Goal: Information Seeking & Learning: Find contact information

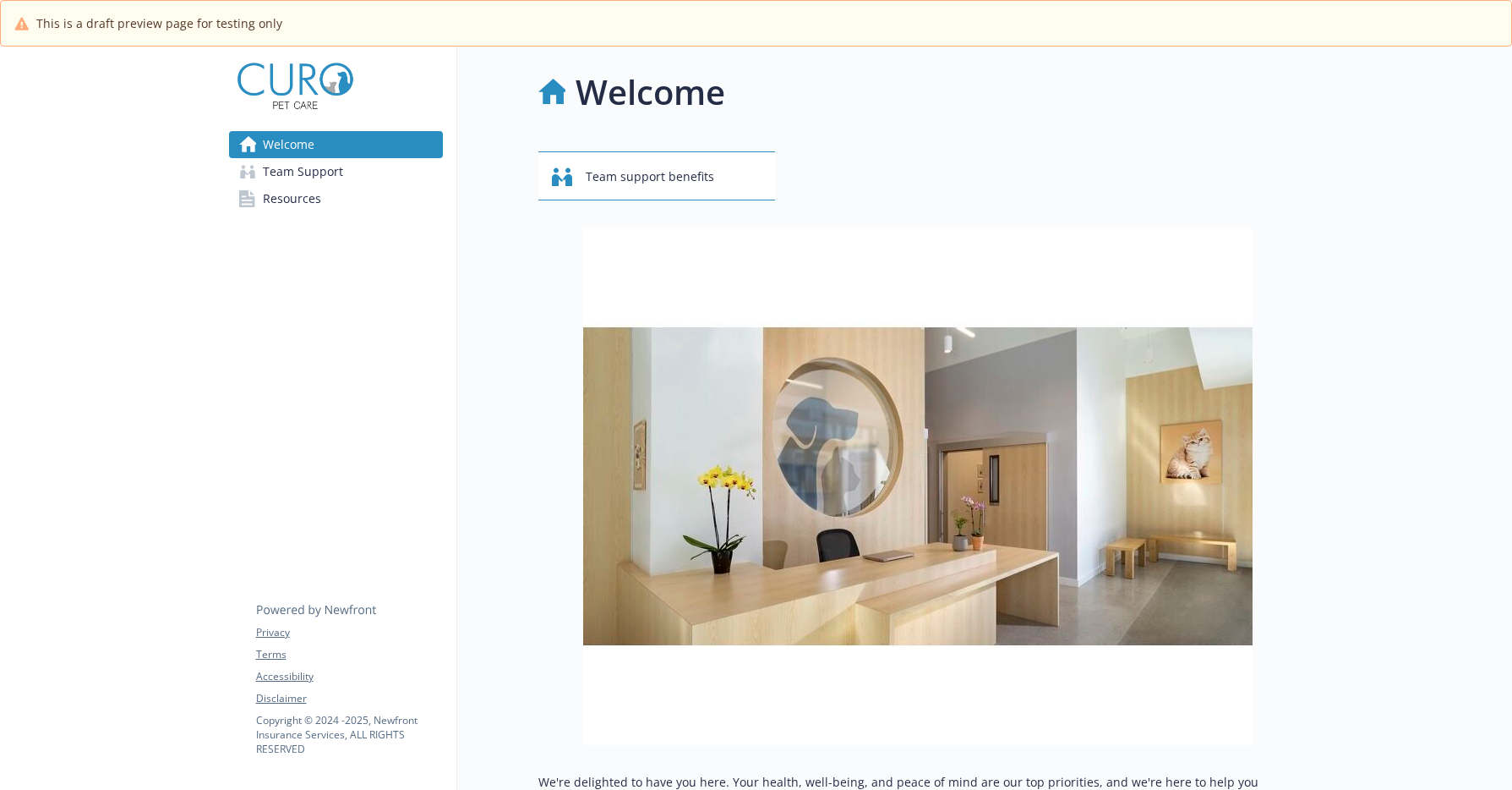
click at [308, 198] on span "Resources" at bounding box center [292, 199] width 59 height 27
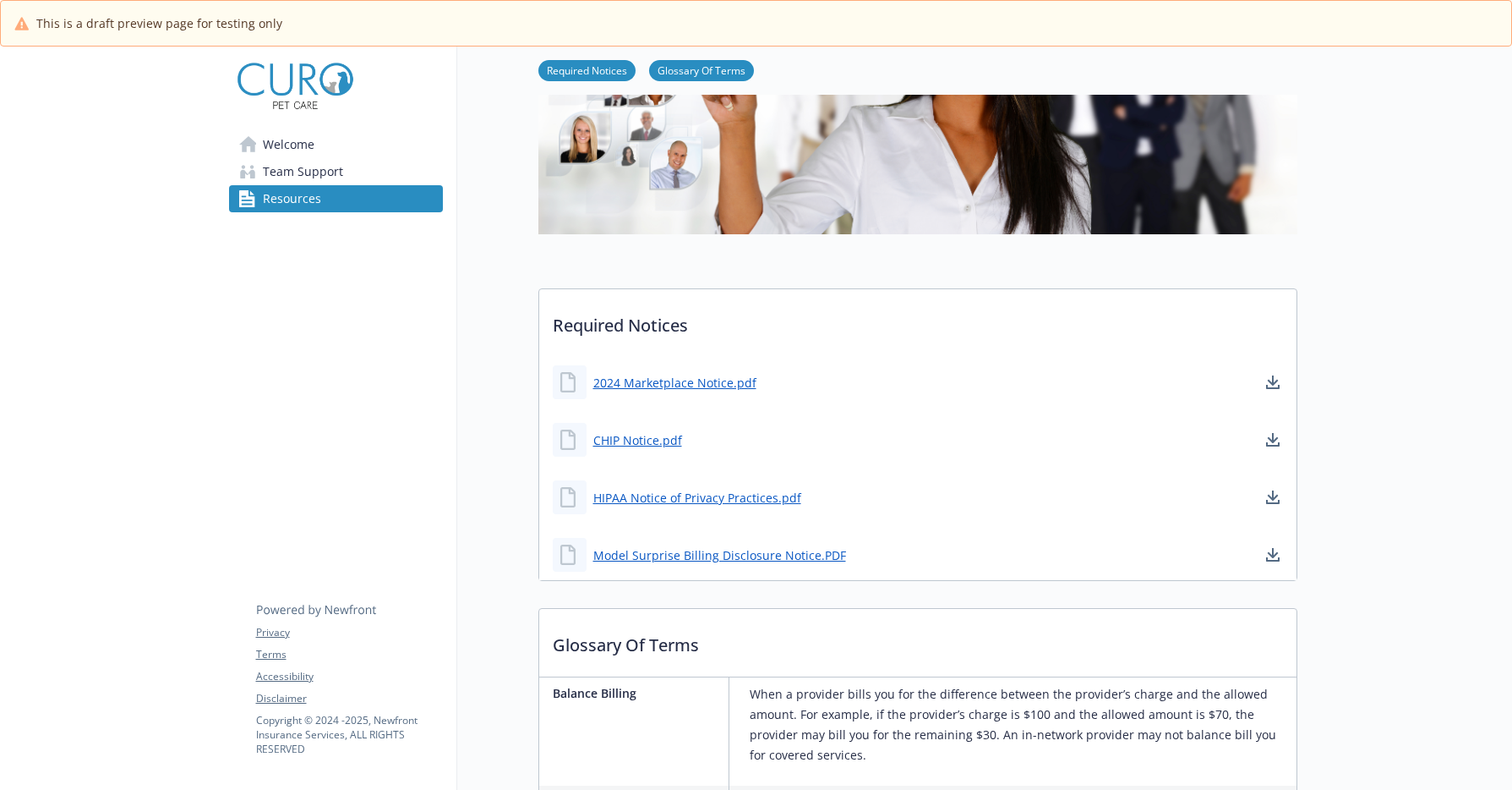
scroll to position [267, 0]
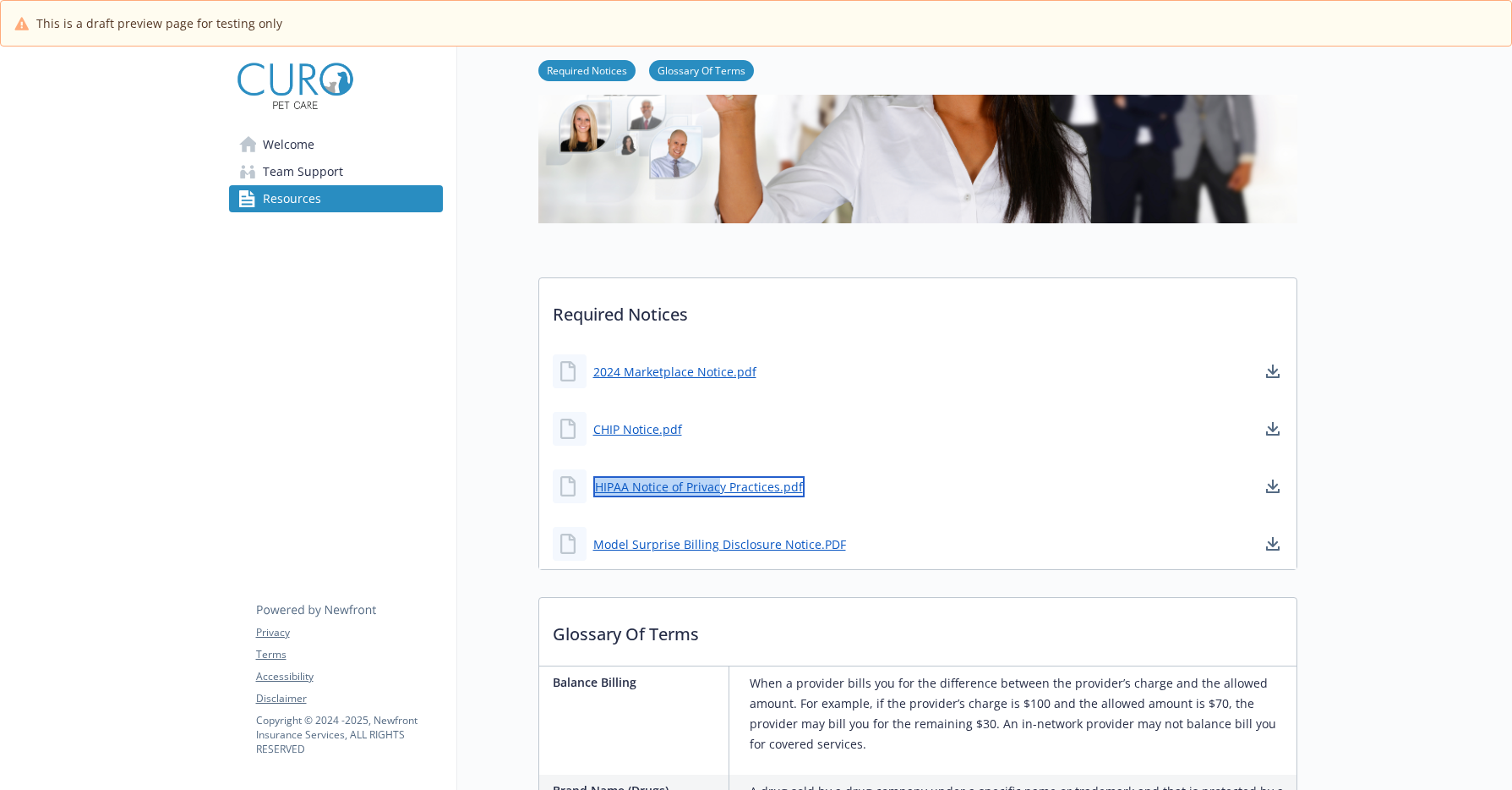
drag, startPoint x: 718, startPoint y: 486, endPoint x: 751, endPoint y: 433, distance: 62.4
click at [746, 435] on div "2024 Marketplace Notice.pdf CHIP Notice.pdf HIPAA Notice of Privacy Practices.p…" at bounding box center [917, 457] width 757 height 223
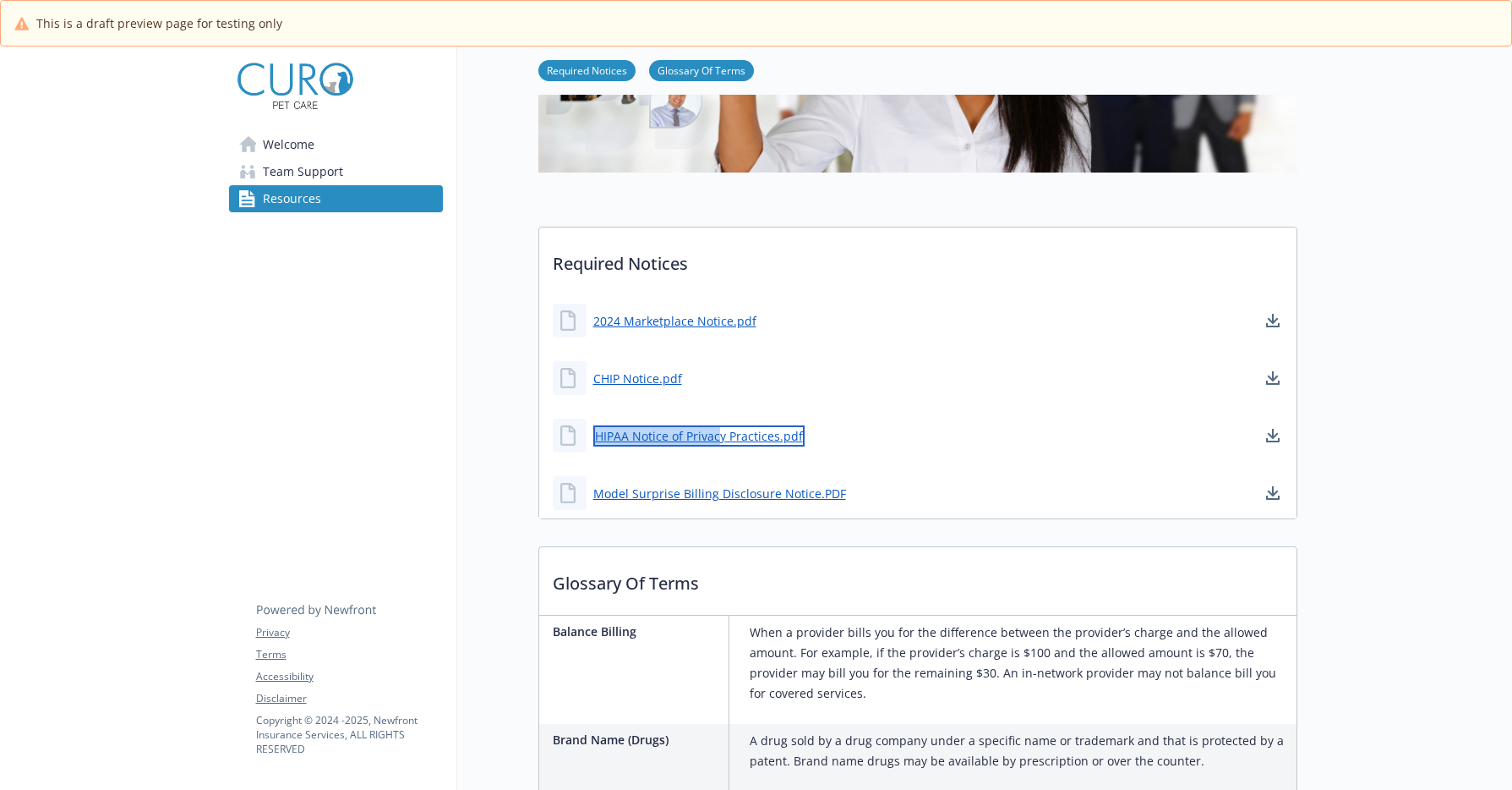
scroll to position [299, 0]
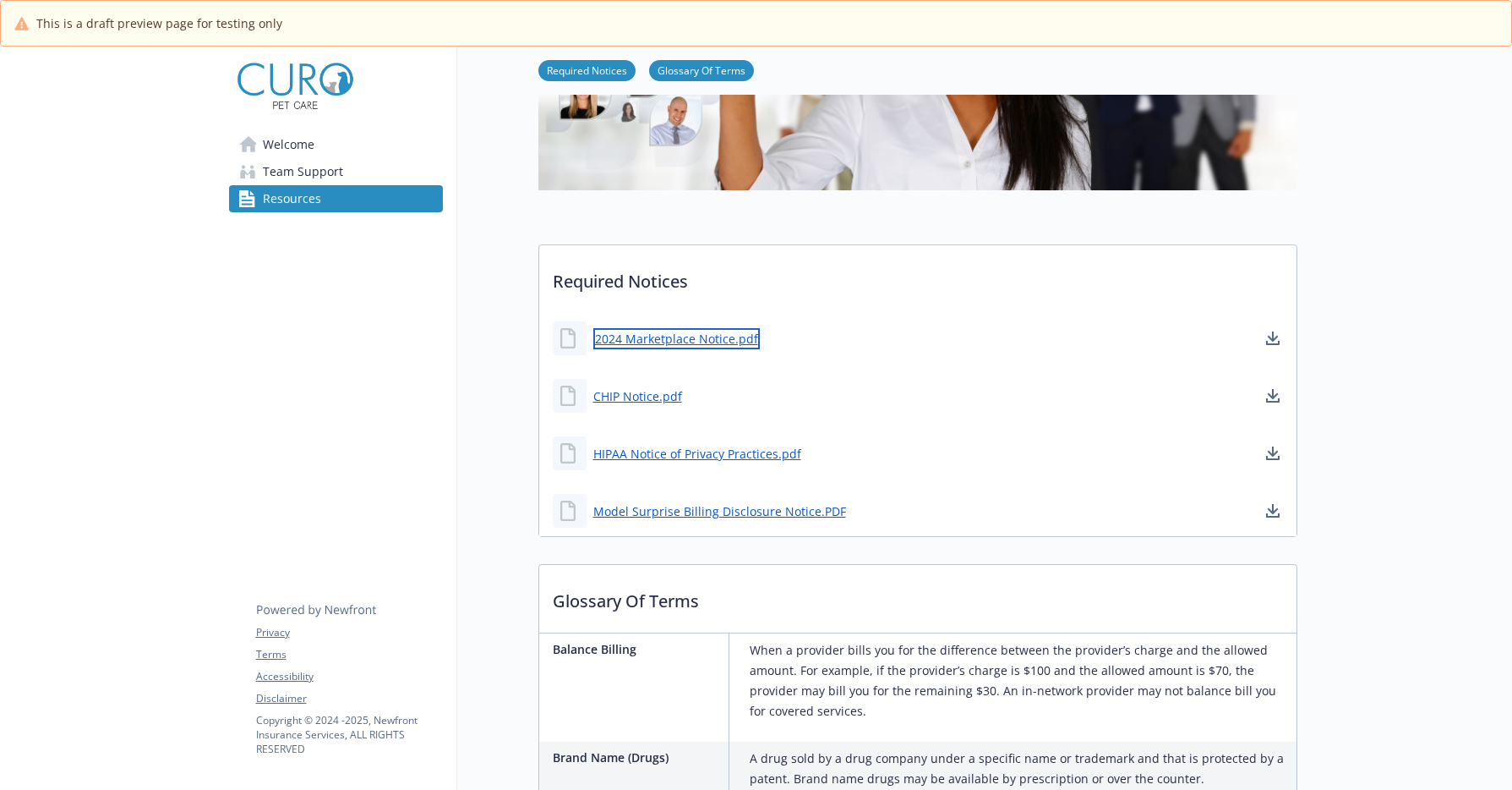
click at [704, 331] on link "2024 Marketplace Notice.pdf" at bounding box center [676, 339] width 167 height 21
click at [338, 165] on span "Team Support" at bounding box center [303, 171] width 80 height 27
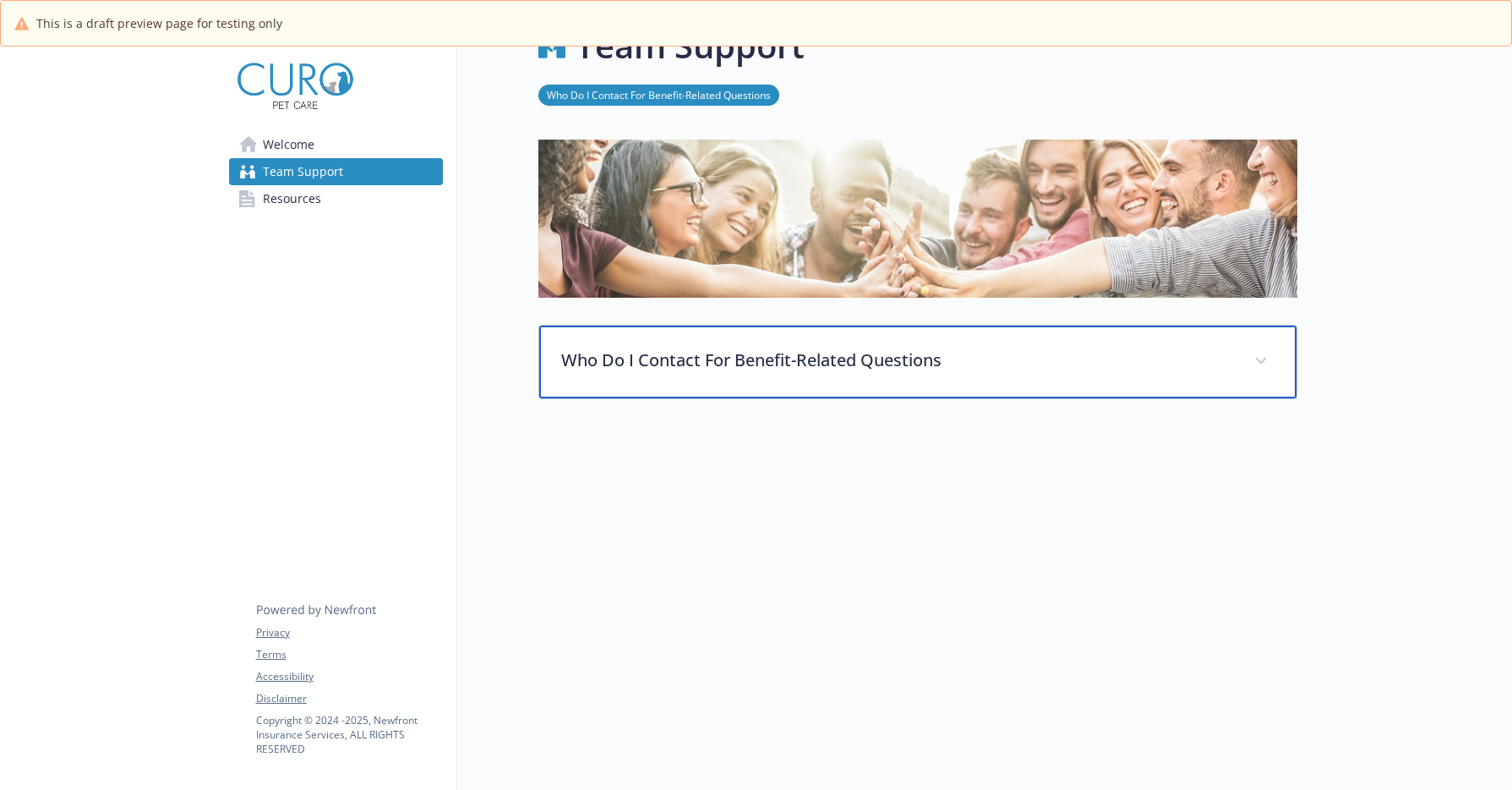
click at [671, 373] on div "Who Do I Contact For Benefit-Related Questions" at bounding box center [917, 362] width 757 height 73
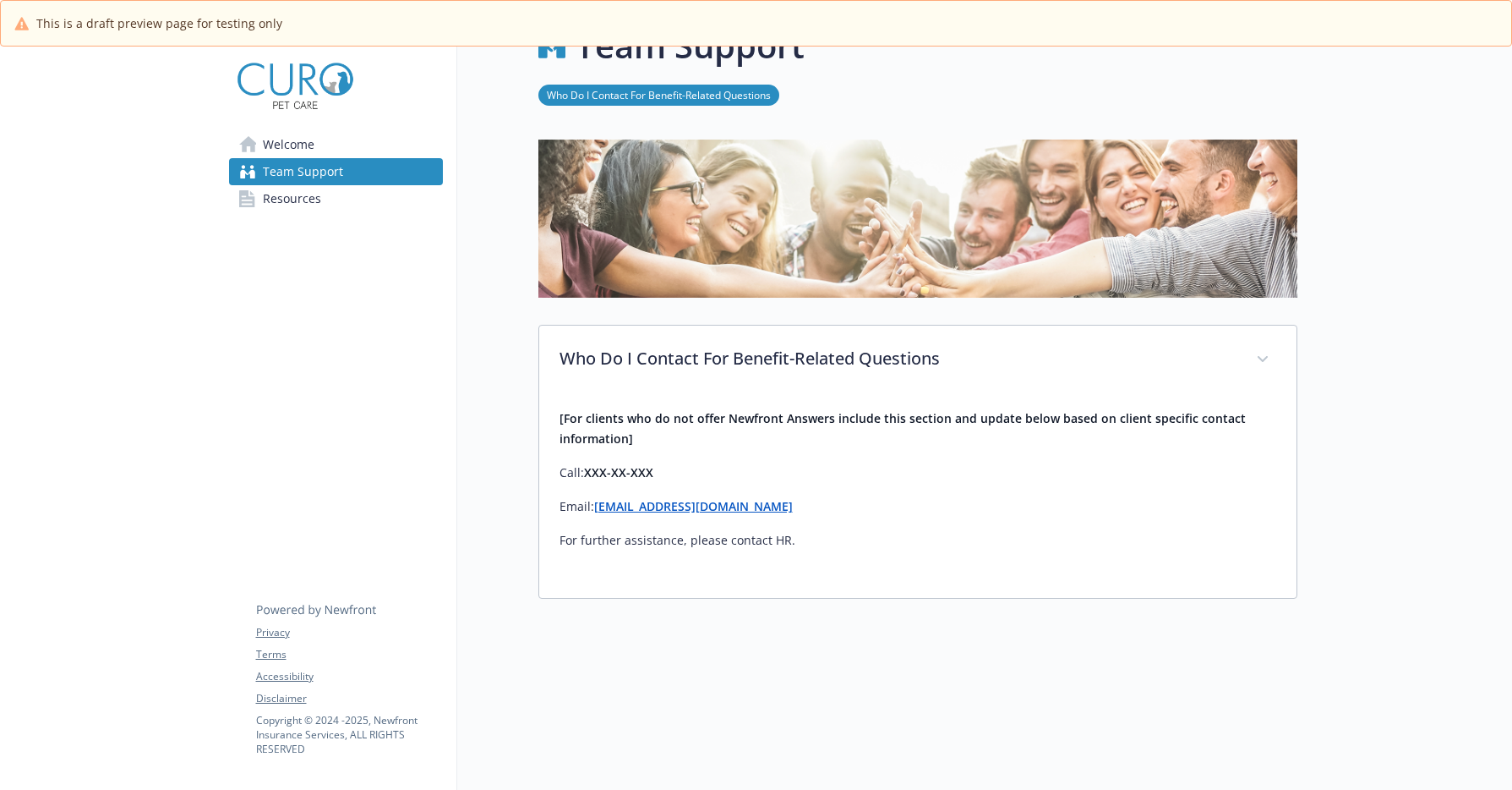
click at [292, 143] on span "Welcome" at bounding box center [288, 144] width 51 height 27
